Goal: Task Accomplishment & Management: Complete application form

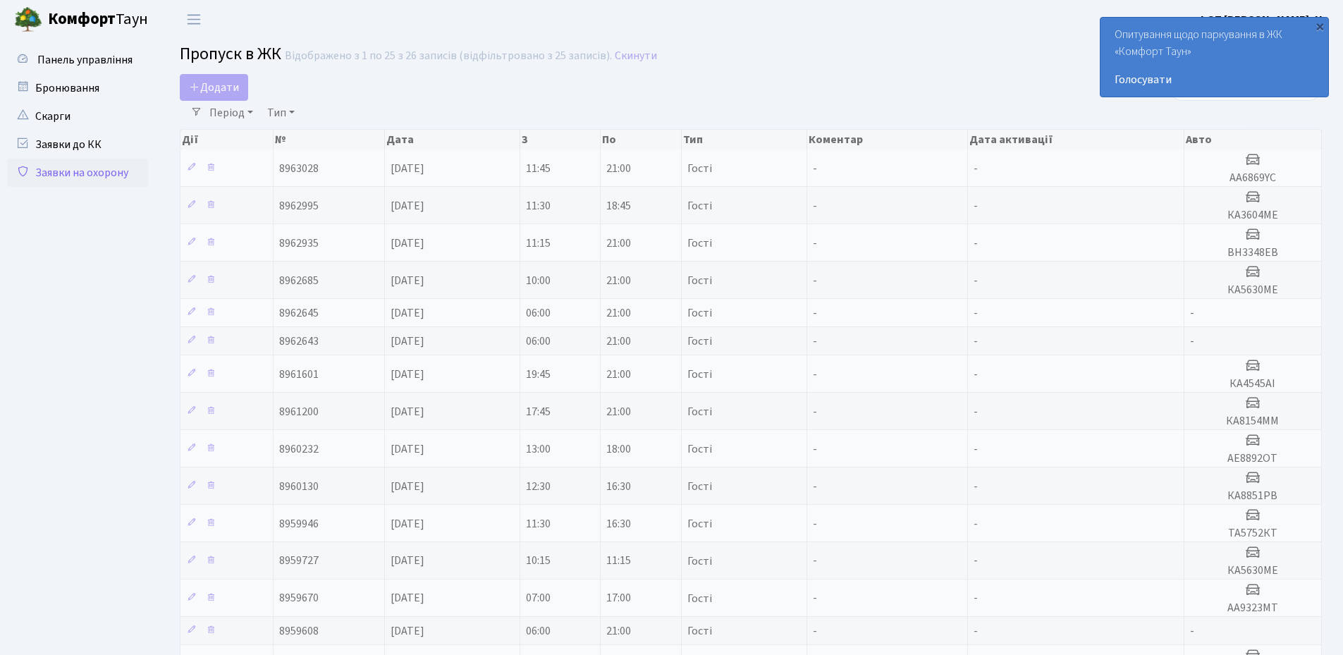
select select "25"
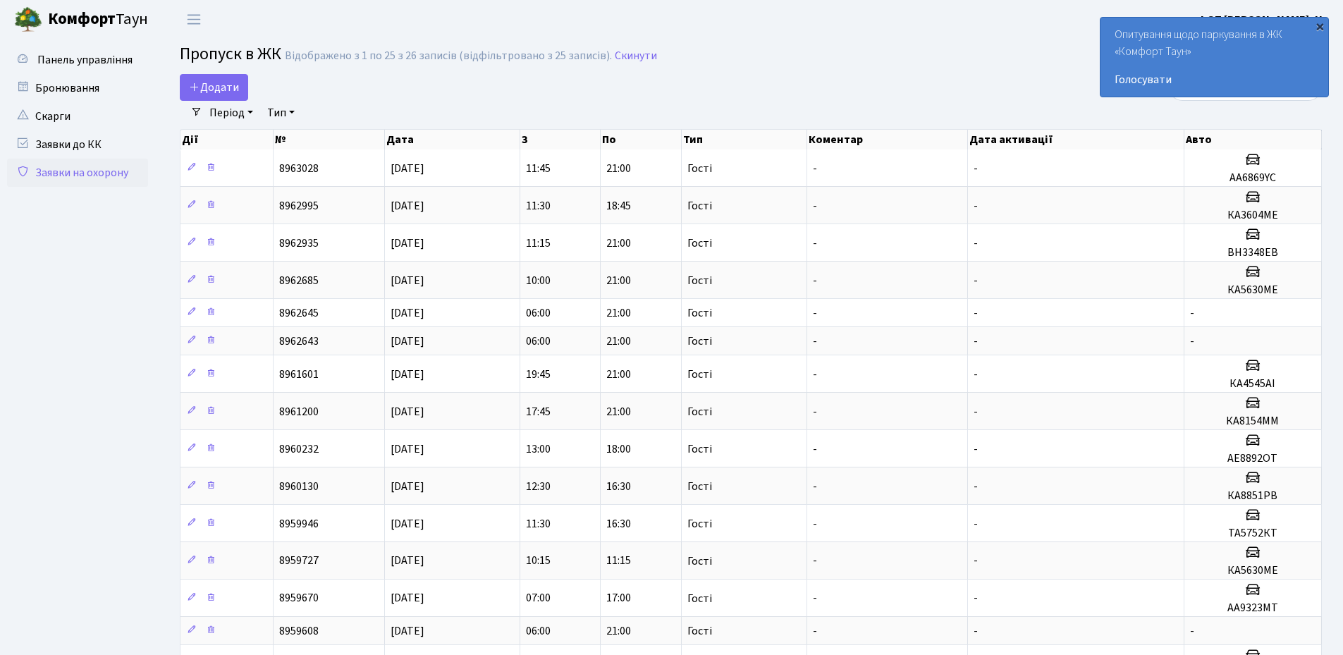
click at [1318, 24] on div "×" at bounding box center [1319, 26] width 14 height 14
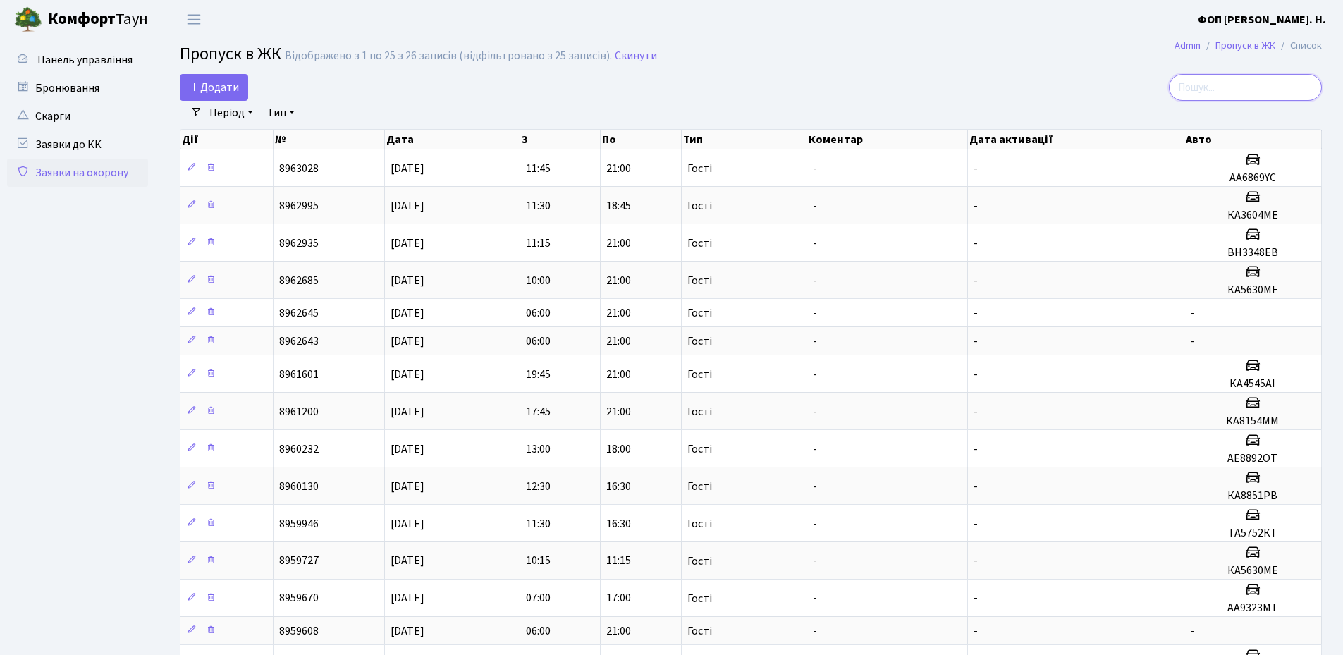
click at [1214, 85] on input "search" at bounding box center [1245, 87] width 153 height 27
paste input "ка4314са"
type input "ка4314са"
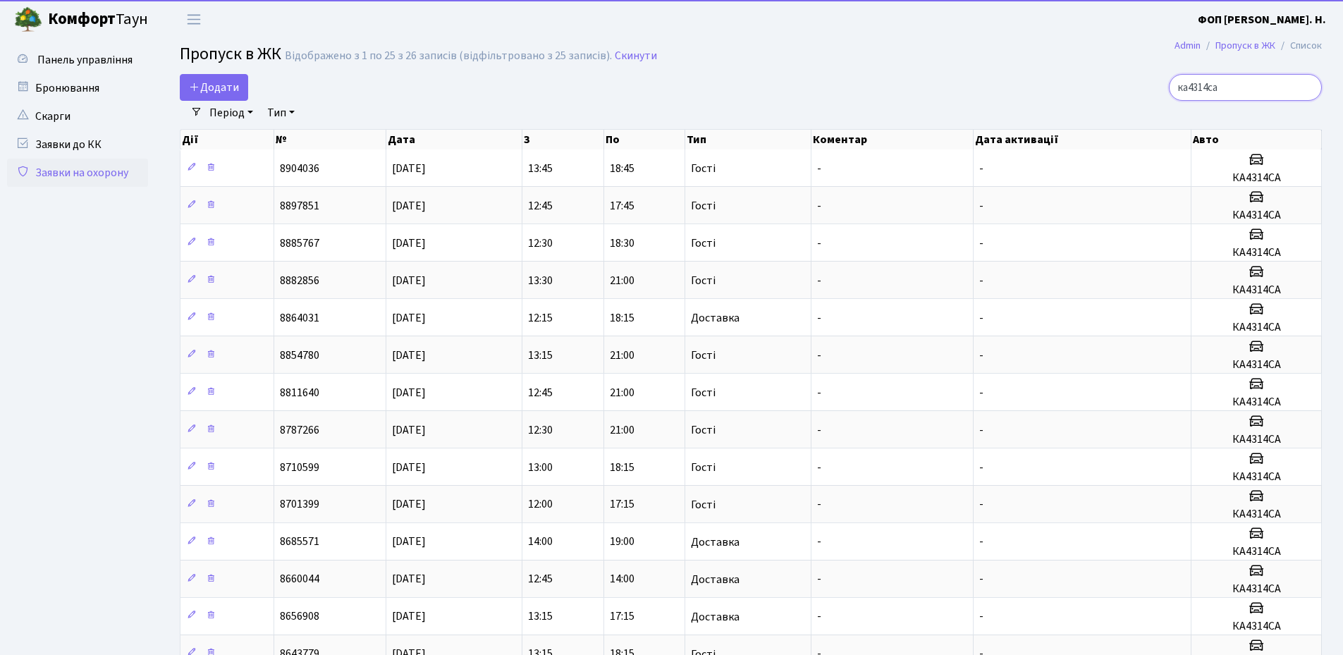
click at [1304, 87] on input "ка4314са" at bounding box center [1245, 87] width 153 height 27
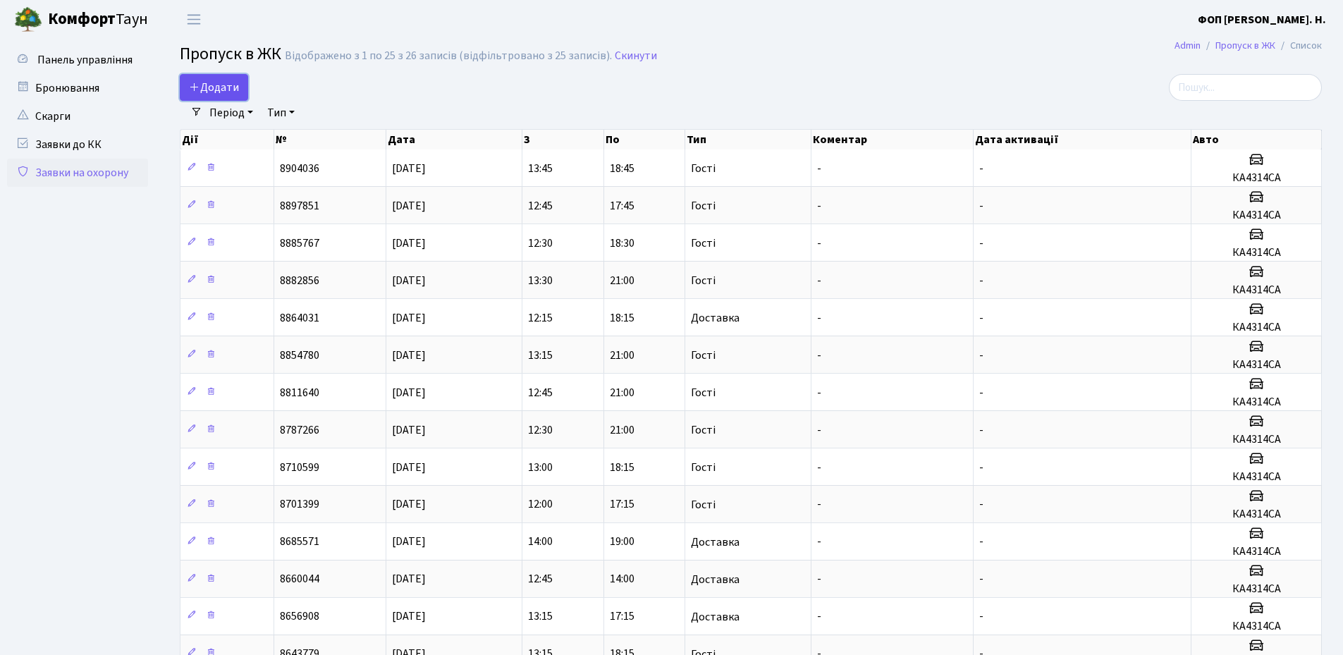
click at [222, 80] on span "Додати" at bounding box center [214, 88] width 50 height 16
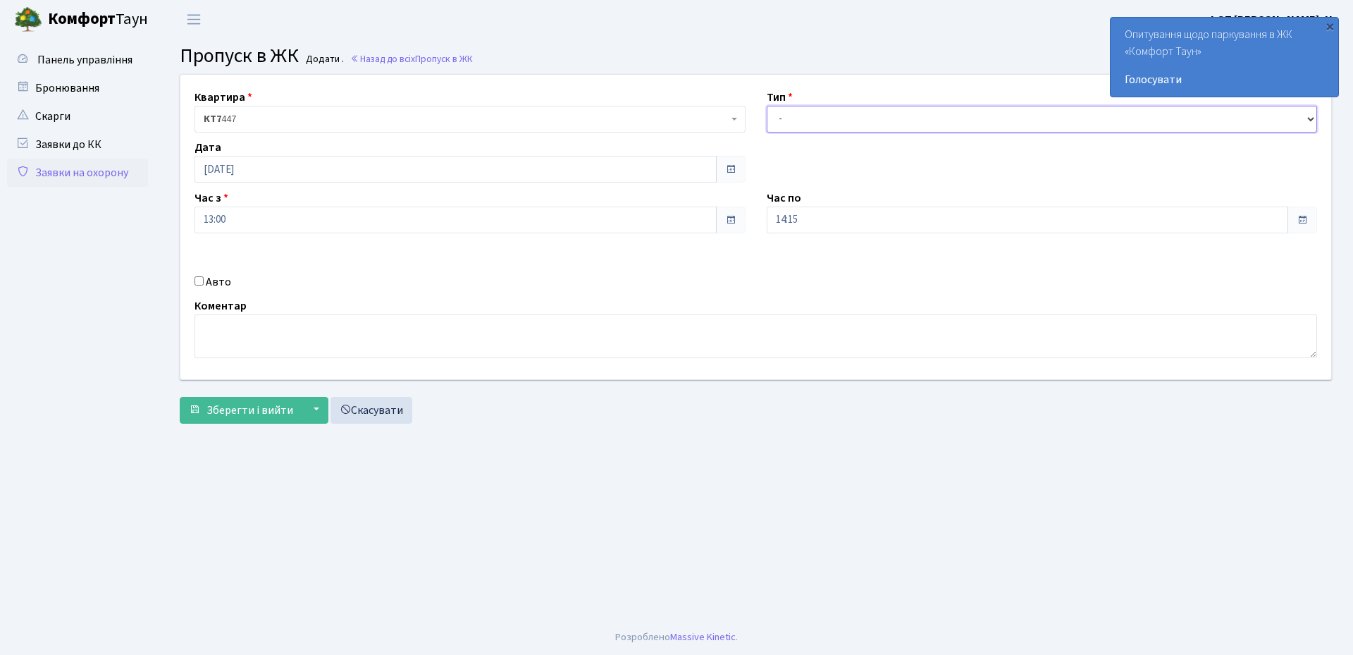
drag, startPoint x: 1107, startPoint y: 128, endPoint x: 854, endPoint y: 114, distance: 254.1
click at [1107, 128] on select "- Доставка Таксі Гості Сервіс" at bounding box center [1042, 119] width 551 height 27
select select "3"
click at [767, 106] on select "- Доставка Таксі Гості Сервіс" at bounding box center [1042, 119] width 551 height 27
click at [801, 226] on input "14:15" at bounding box center [1028, 220] width 522 height 27
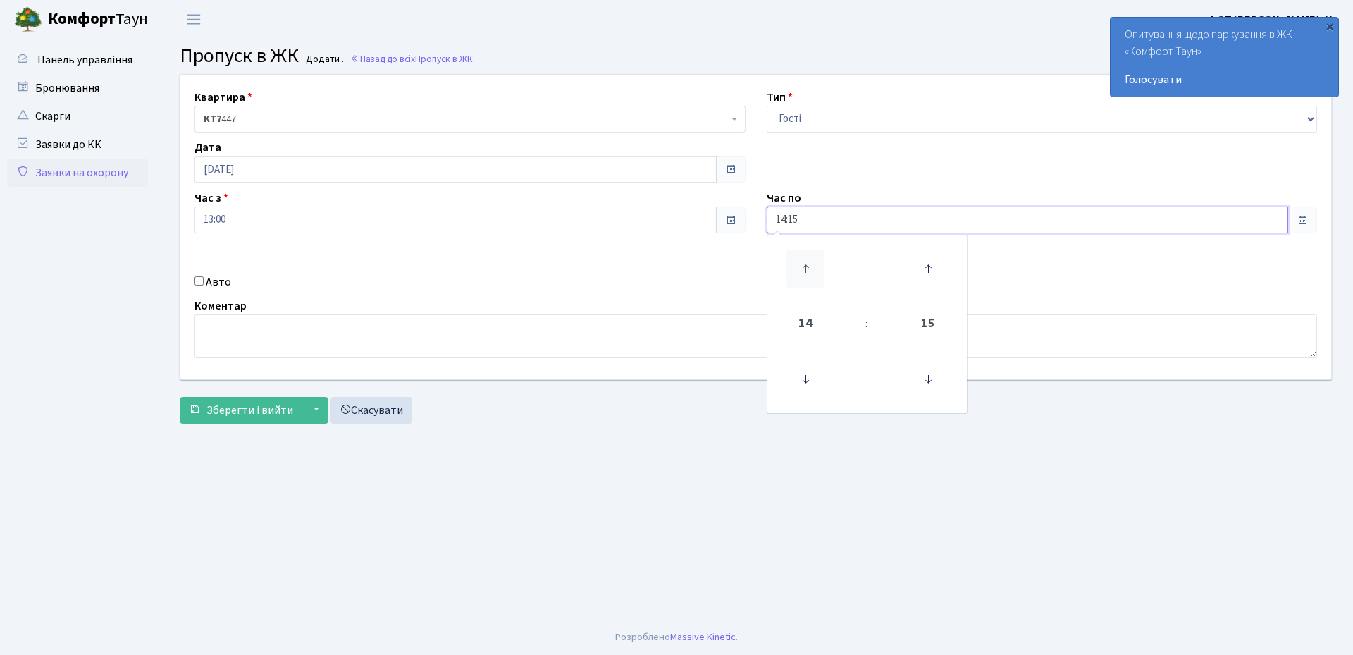
click at [808, 261] on icon at bounding box center [806, 269] width 38 height 38
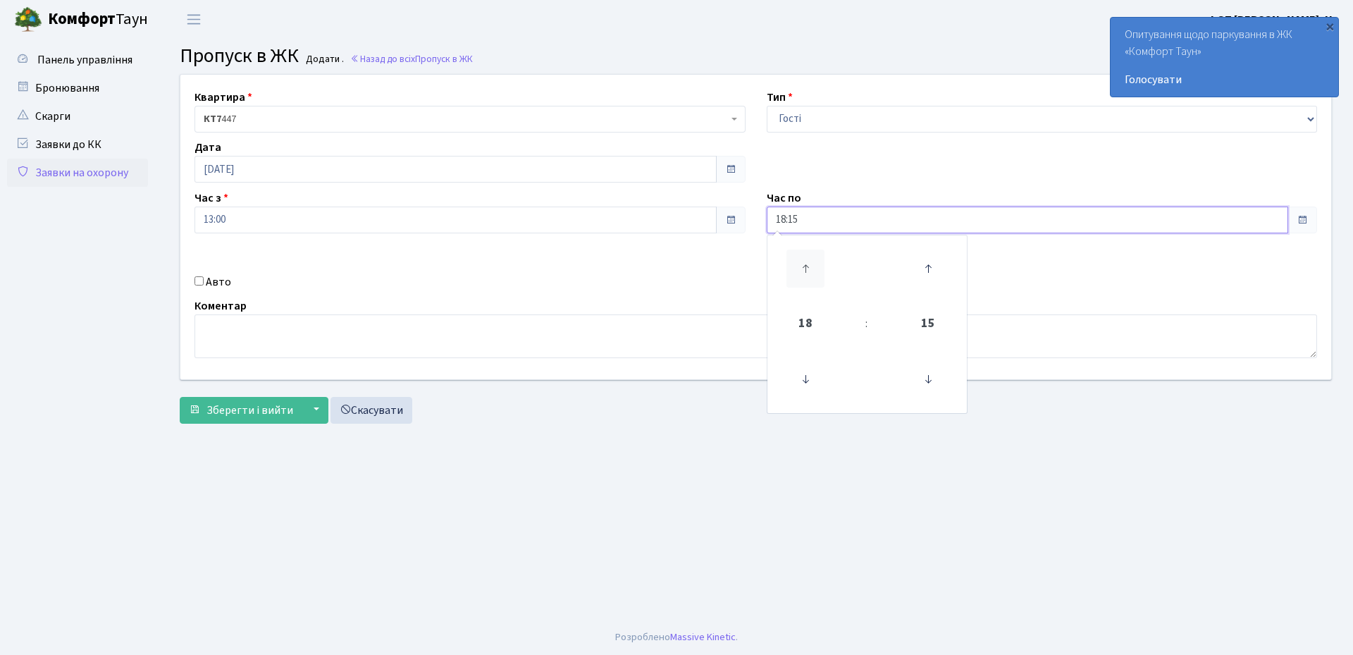
type input "19:15"
click at [212, 278] on label "Авто" at bounding box center [218, 281] width 25 height 17
click at [204, 278] on input "Авто" at bounding box center [199, 280] width 9 height 9
checkbox input "true"
paste input "ка4314са"
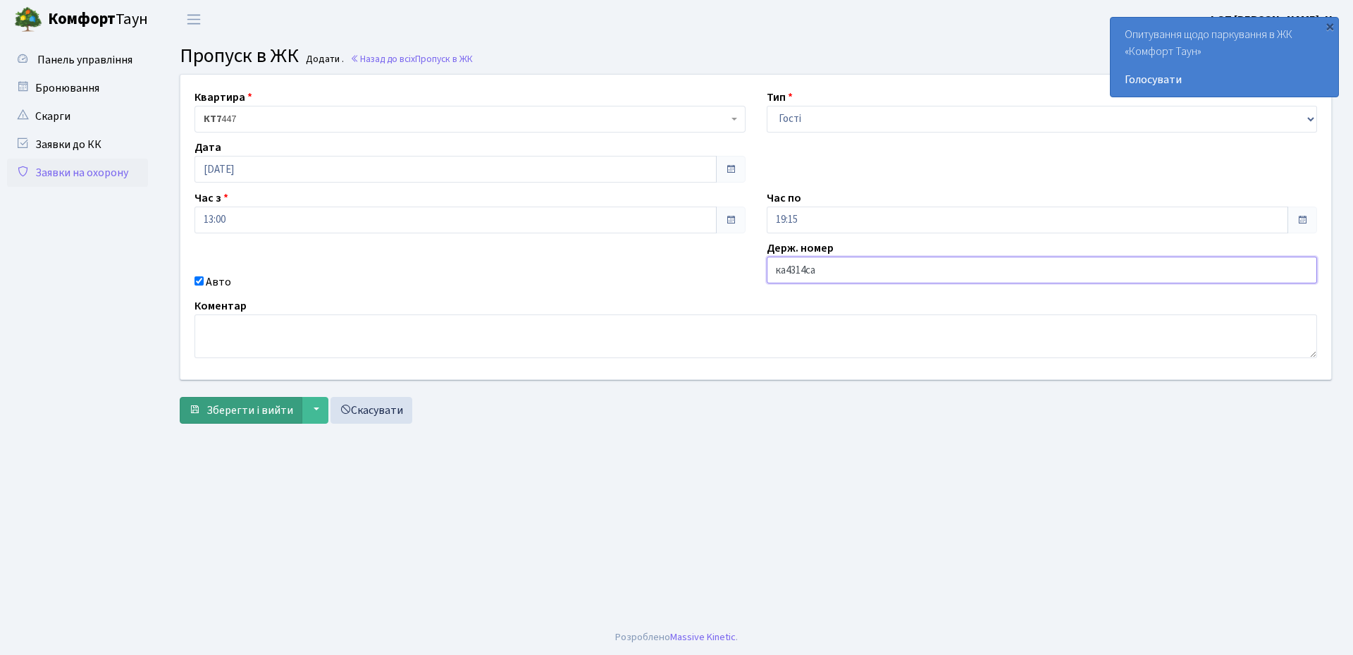
type input "ка4314са"
click at [243, 414] on span "Зберегти і вийти" at bounding box center [250, 410] width 87 height 16
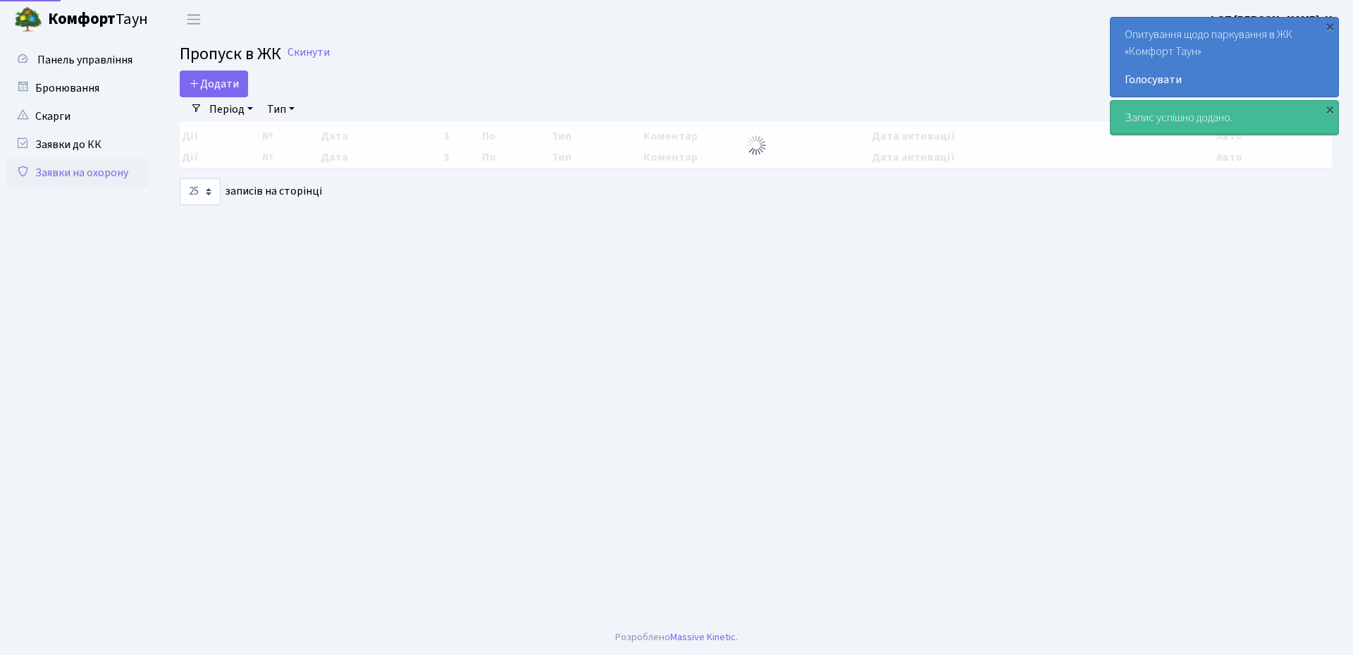
select select "25"
